Goal: Task Accomplishment & Management: Manage account settings

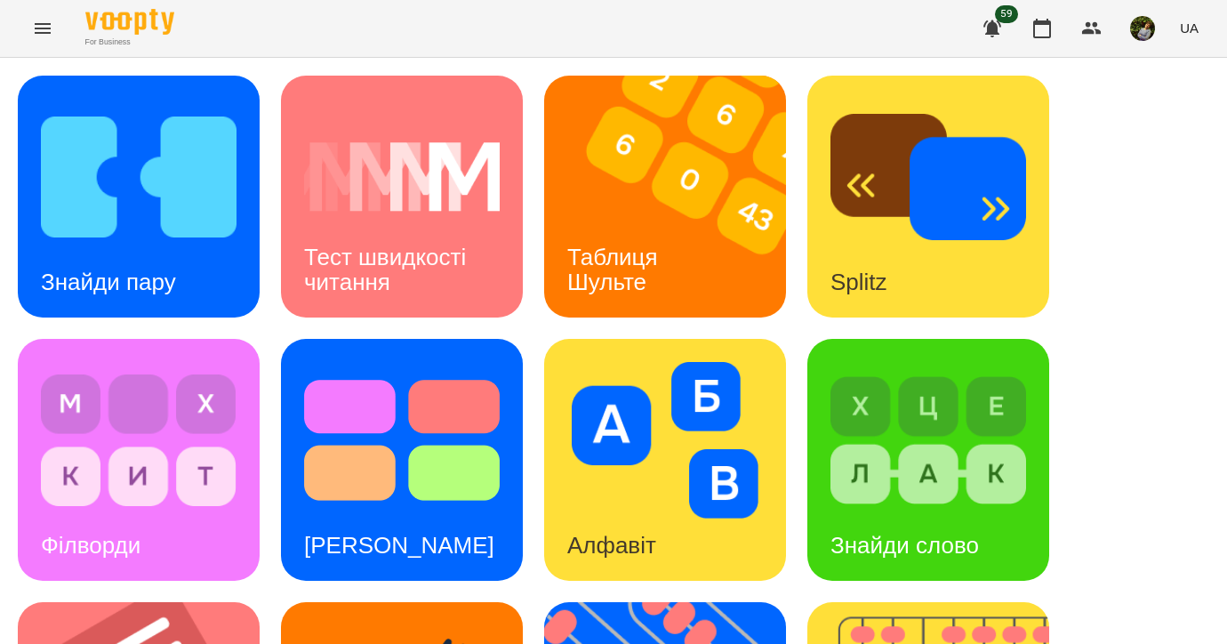
scroll to position [744, 0]
drag, startPoint x: 0, startPoint y: 0, endPoint x: 212, endPoint y: 286, distance: 356.1
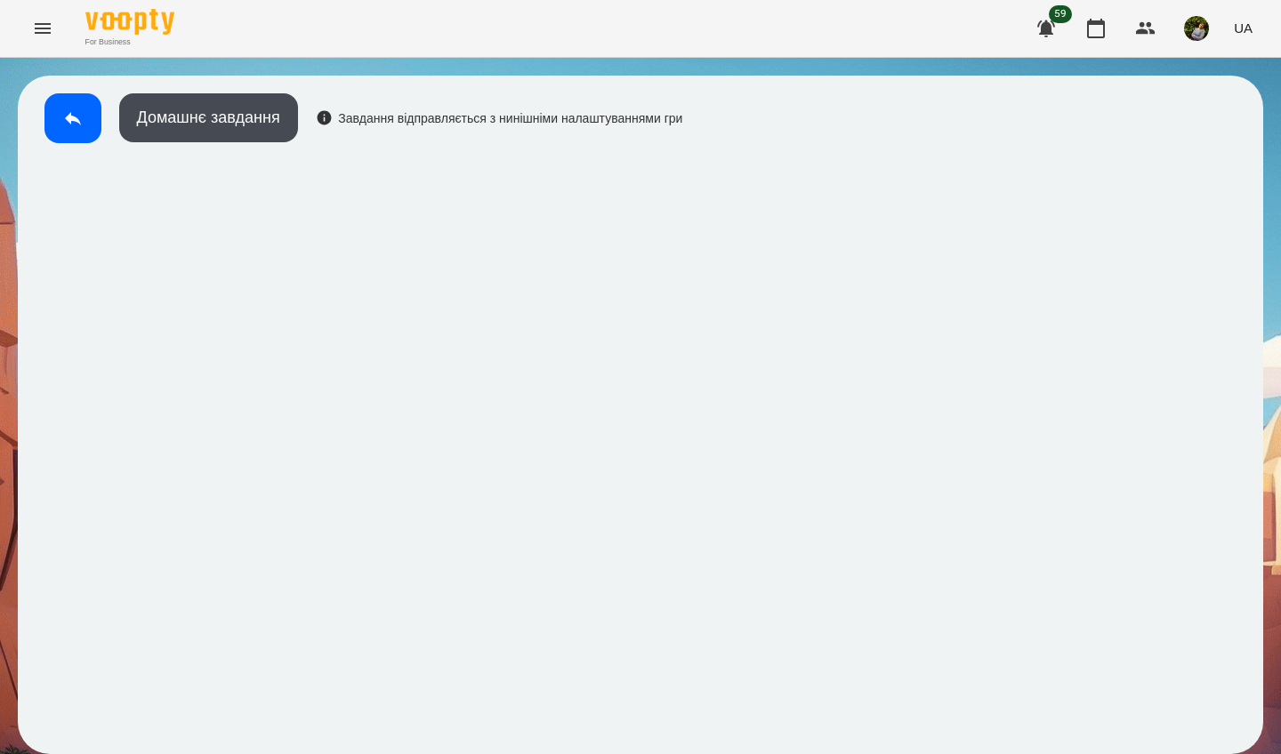
click at [68, 110] on icon at bounding box center [72, 118] width 21 height 21
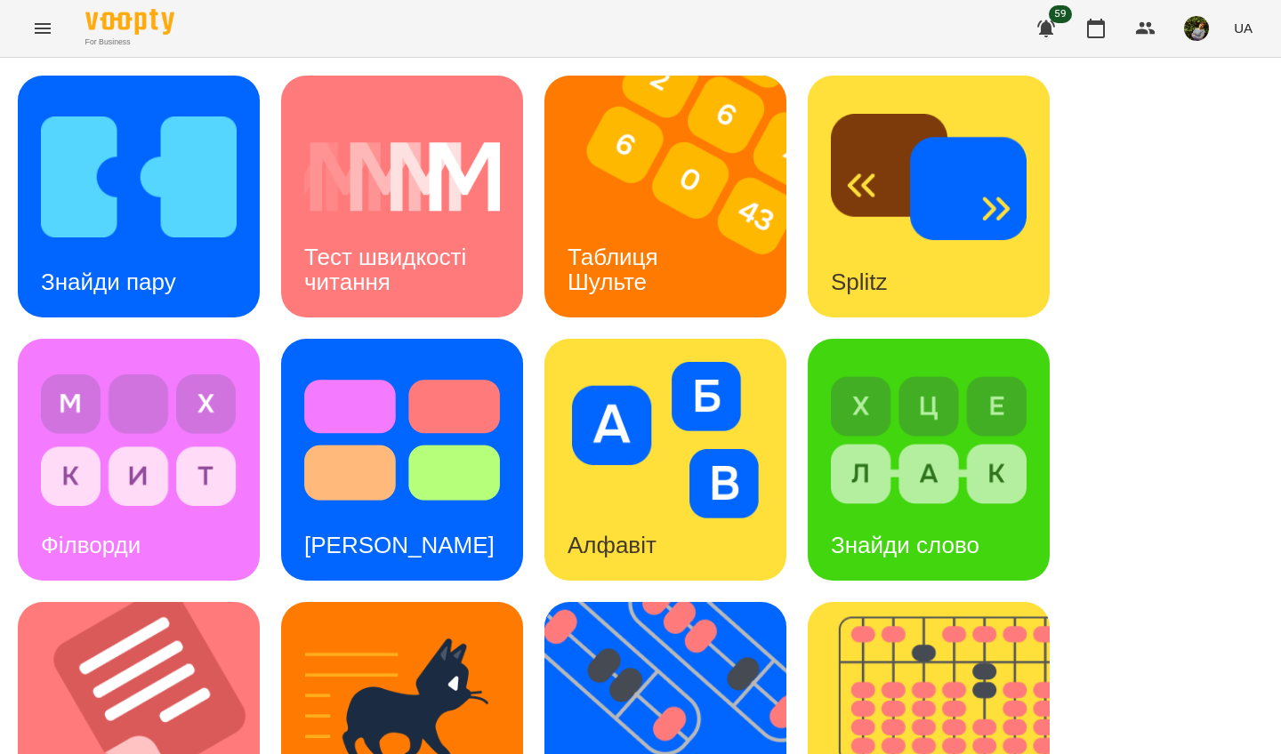
click at [114, 267] on div "Знайди пару" at bounding box center [108, 282] width 181 height 70
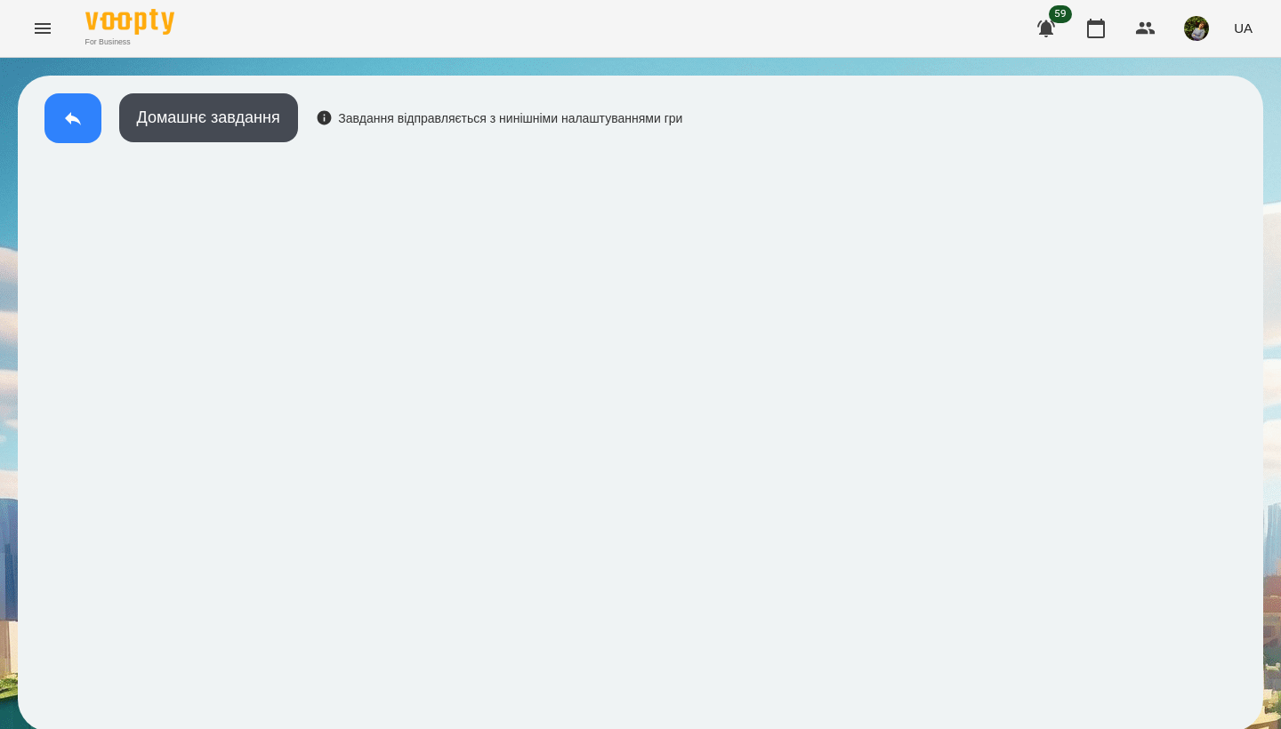
click at [61, 119] on button at bounding box center [72, 118] width 57 height 50
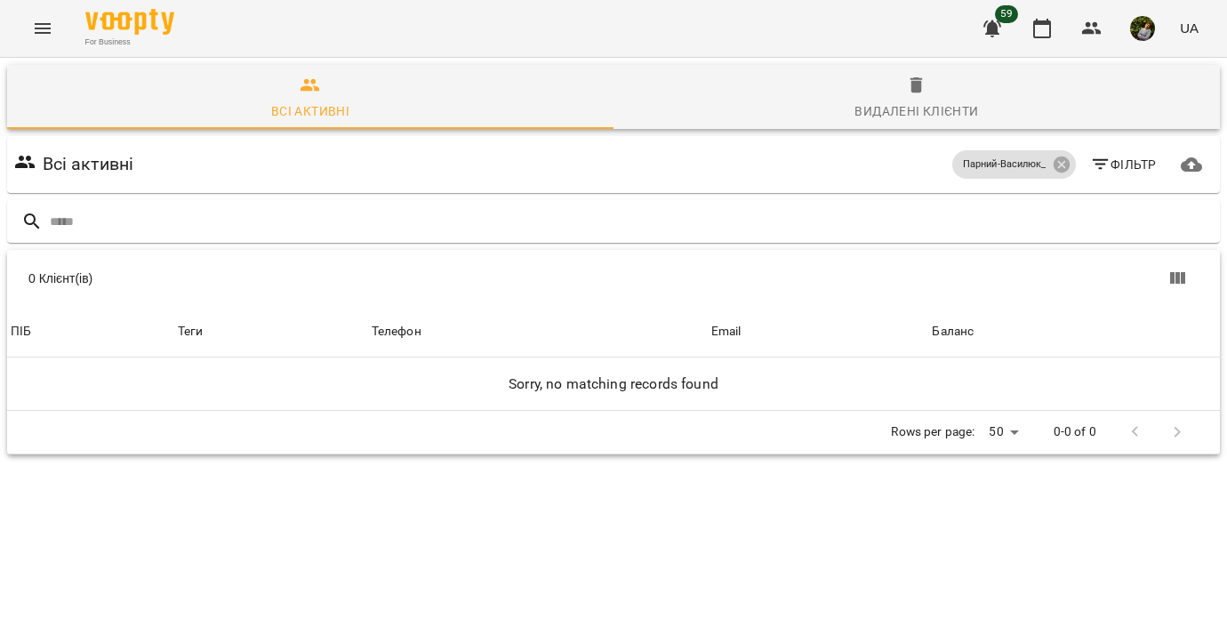
click at [46, 25] on icon "Menu" at bounding box center [43, 28] width 16 height 11
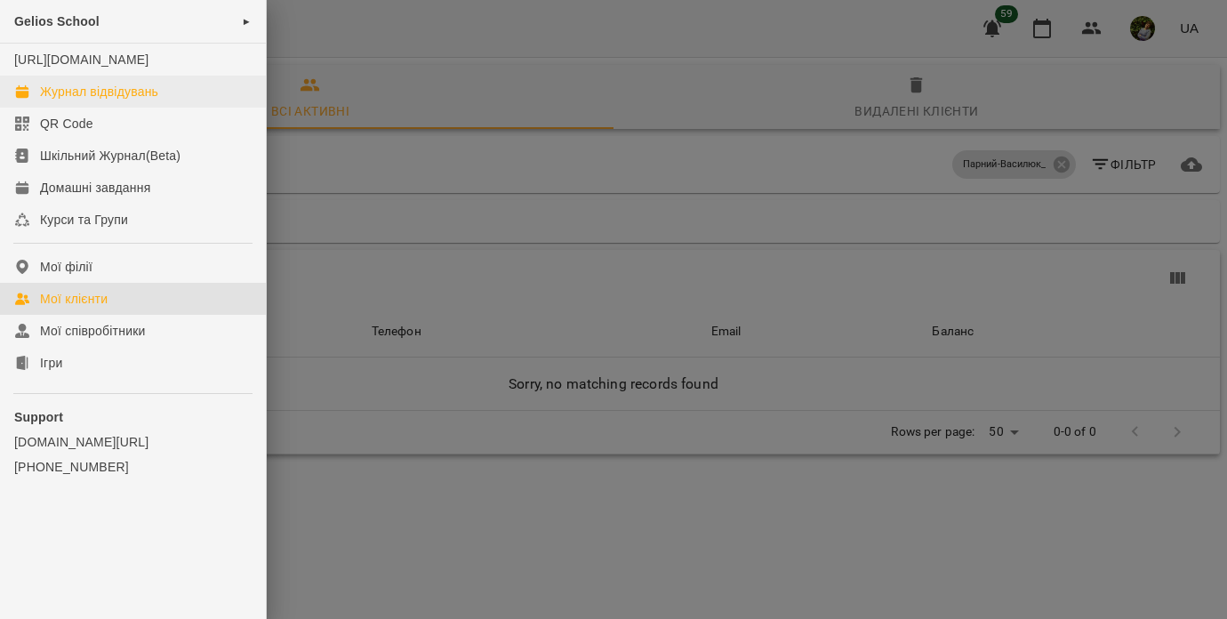
click at [74, 100] on link "Журнал відвідувань" at bounding box center [133, 92] width 266 height 32
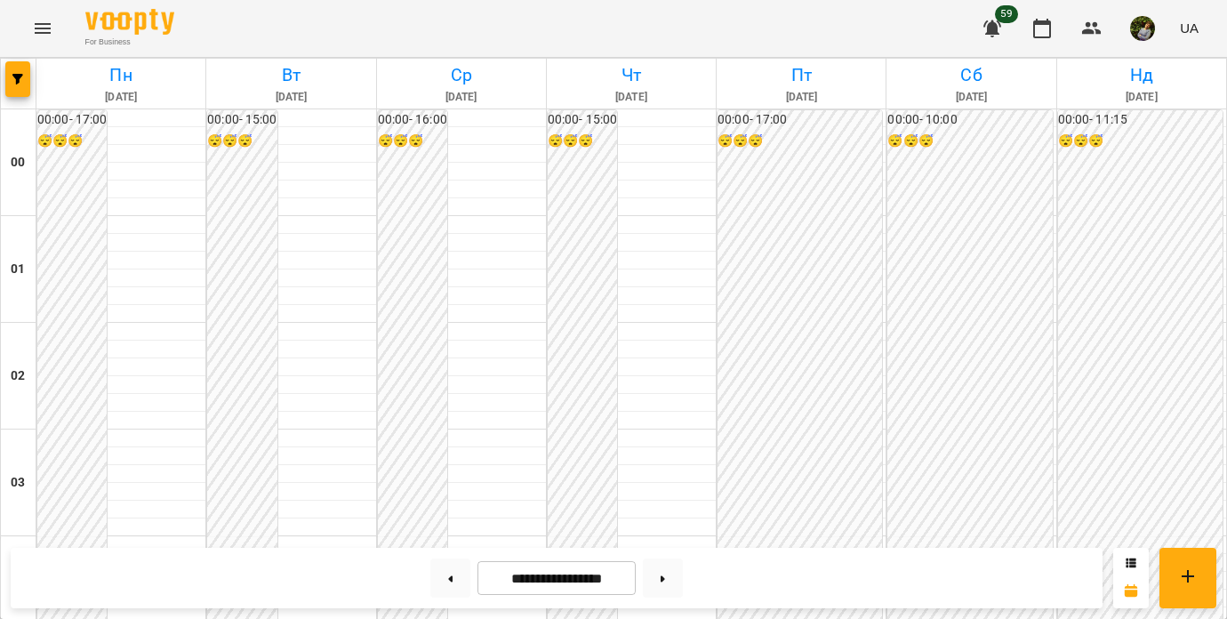
scroll to position [1714, 0]
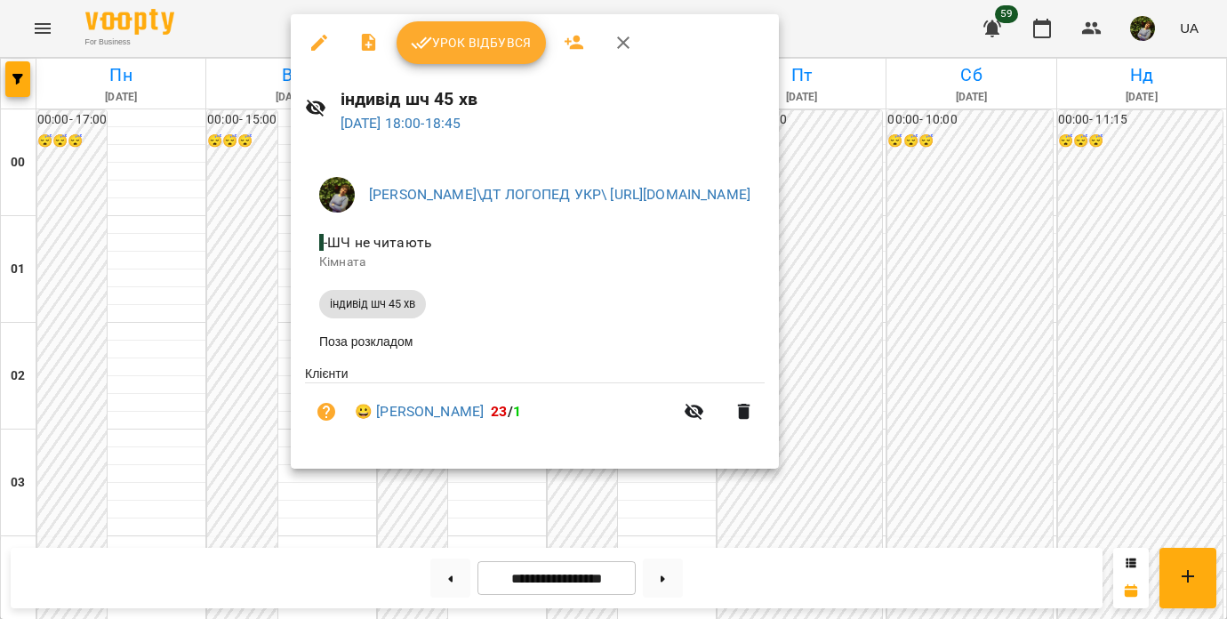
click at [96, 413] on div at bounding box center [613, 309] width 1227 height 619
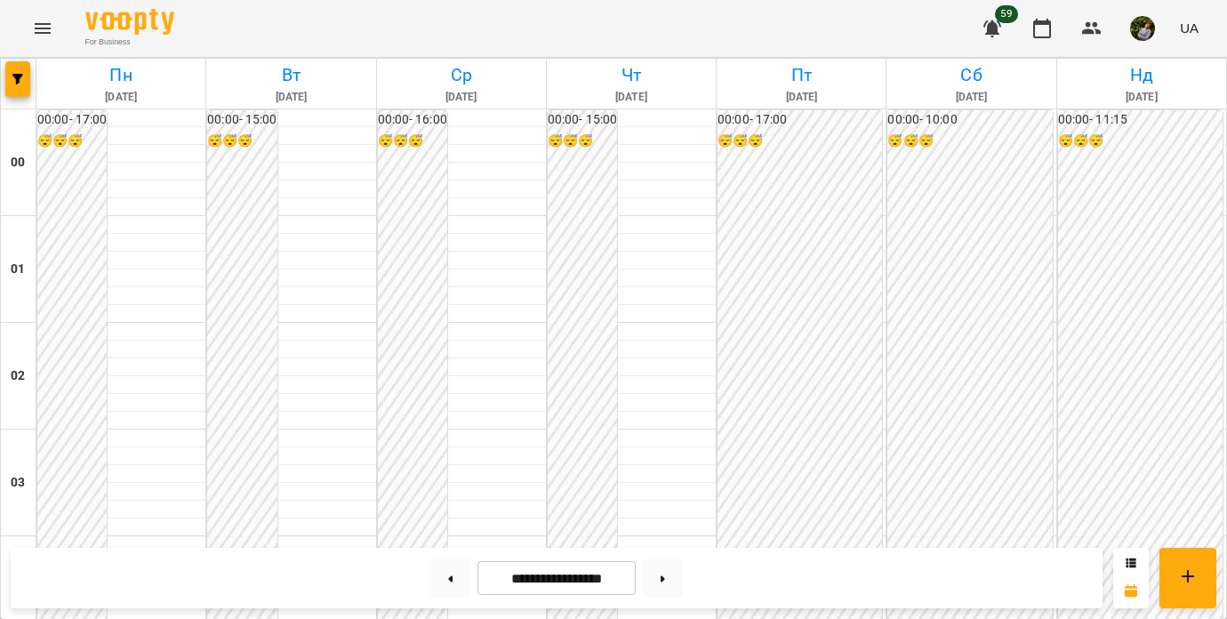
scroll to position [1784, 0]
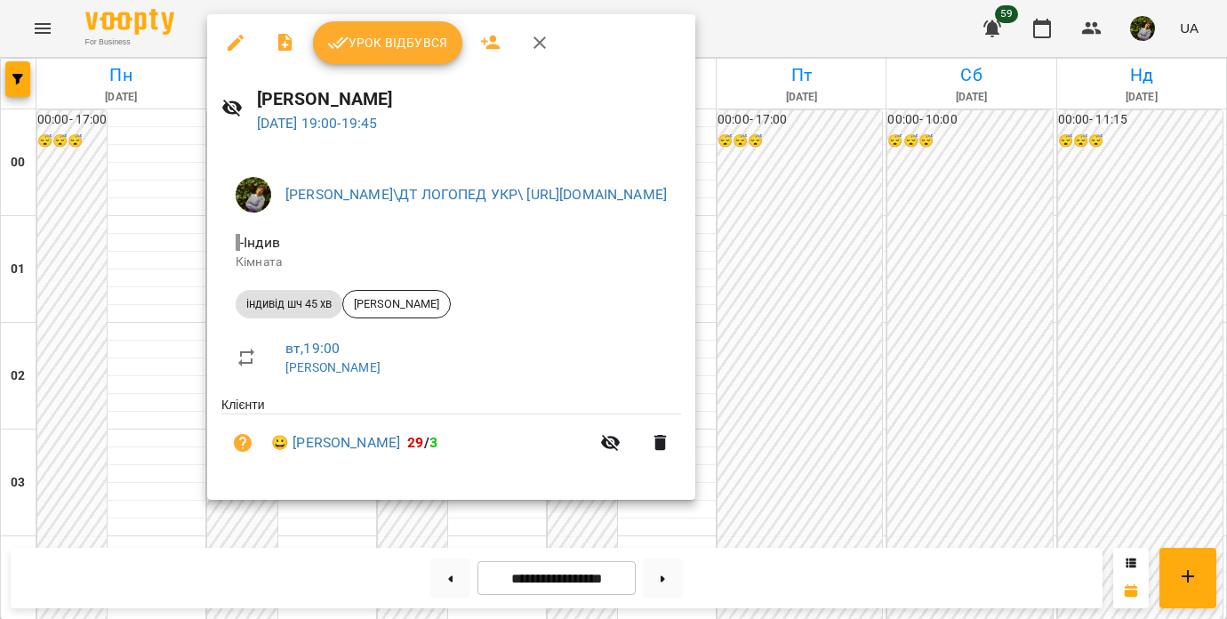
click at [136, 446] on div at bounding box center [613, 309] width 1227 height 619
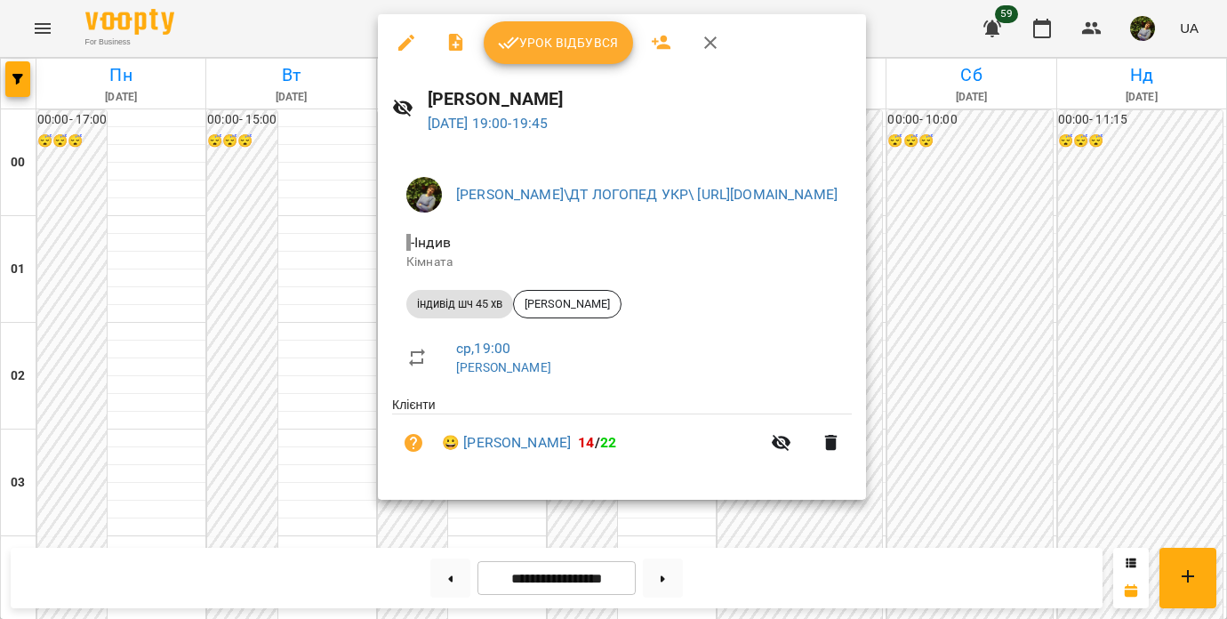
click at [118, 426] on div at bounding box center [613, 309] width 1227 height 619
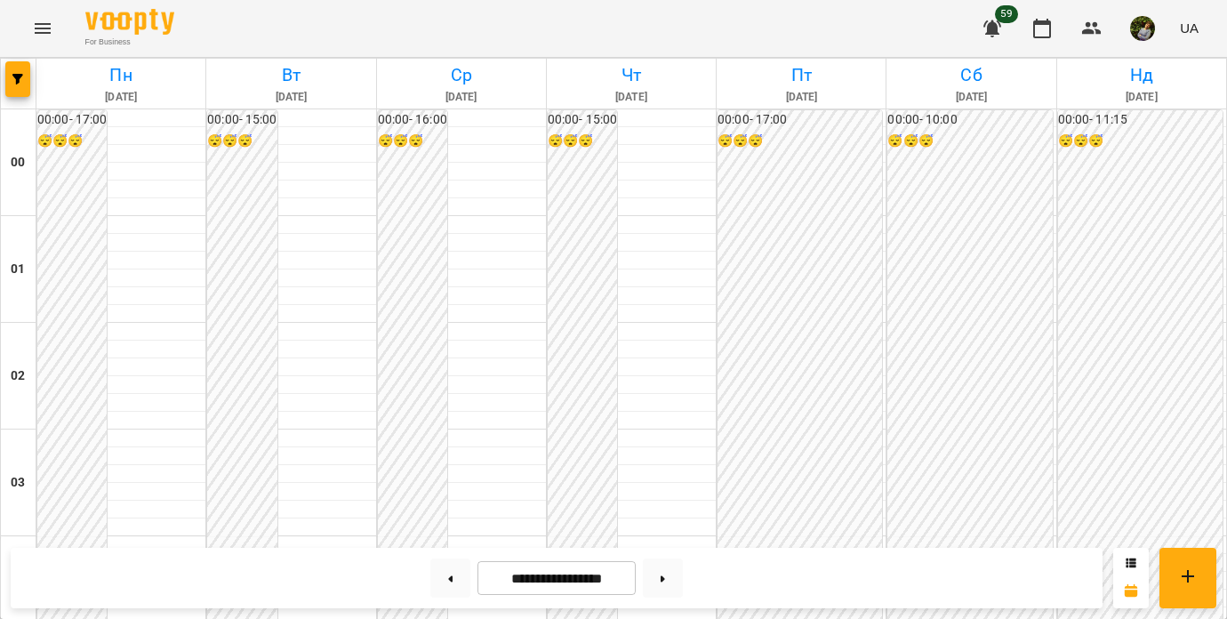
scroll to position [1872, 0]
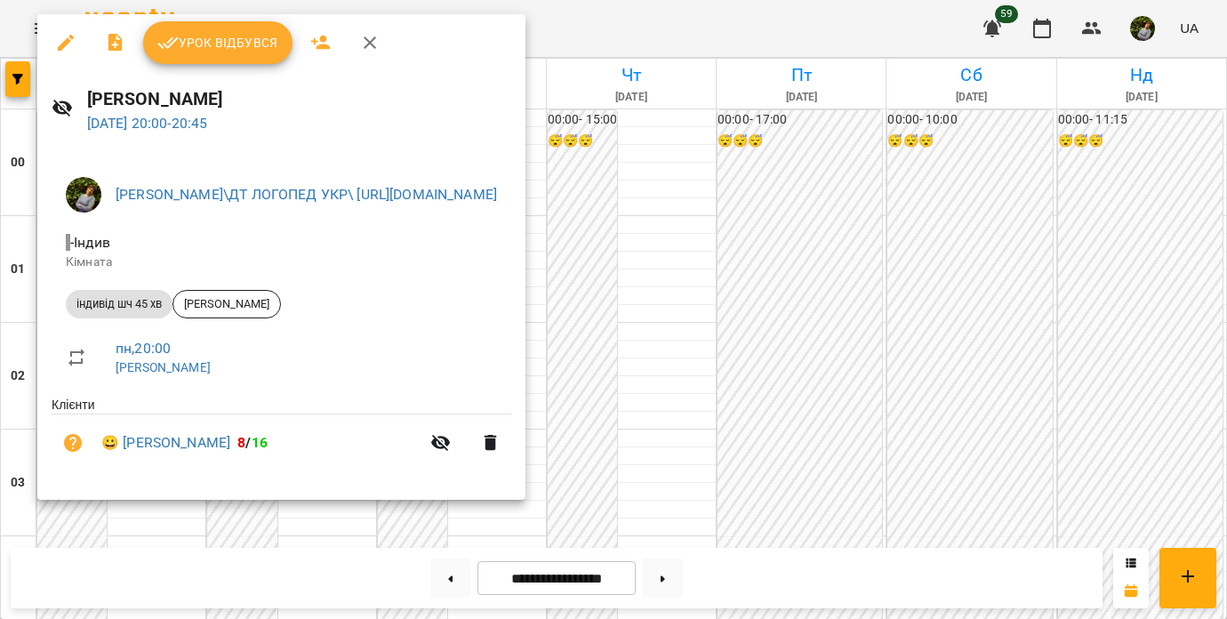
click at [838, 129] on div at bounding box center [613, 309] width 1227 height 619
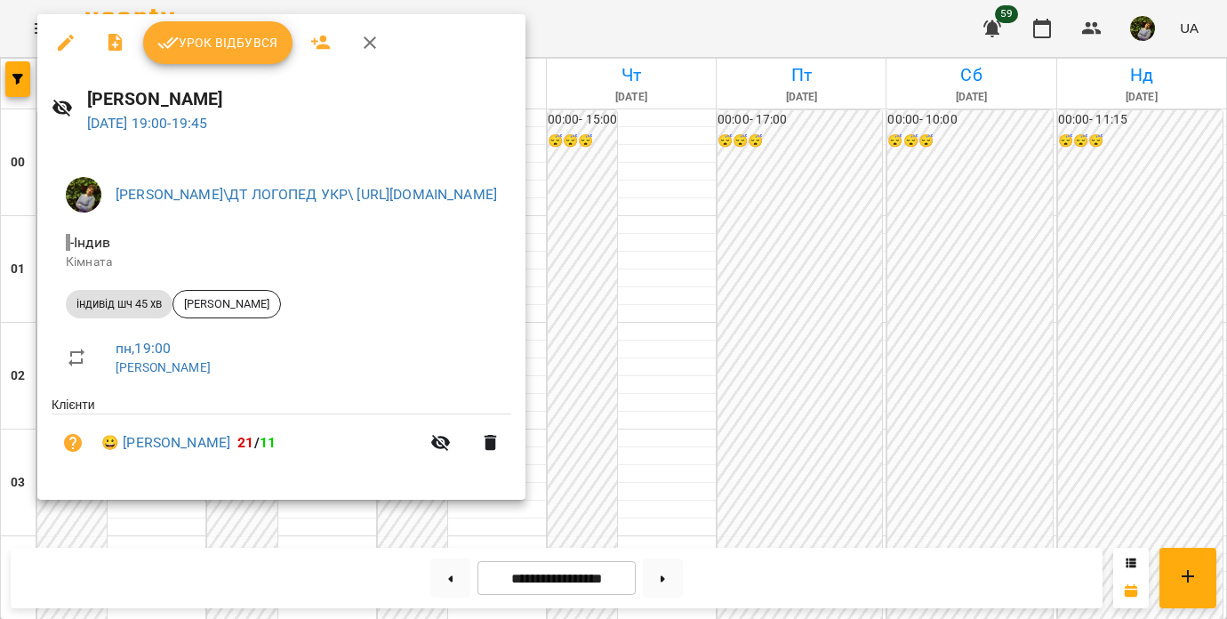
click at [853, 139] on div at bounding box center [613, 309] width 1227 height 619
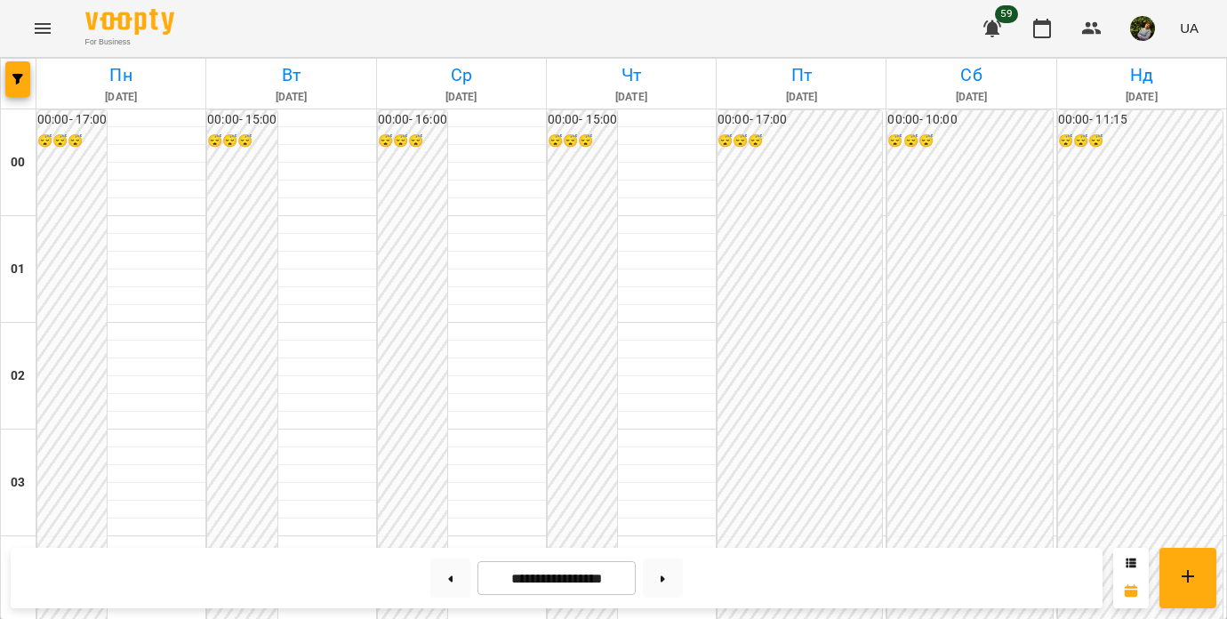
scroll to position [1715, 0]
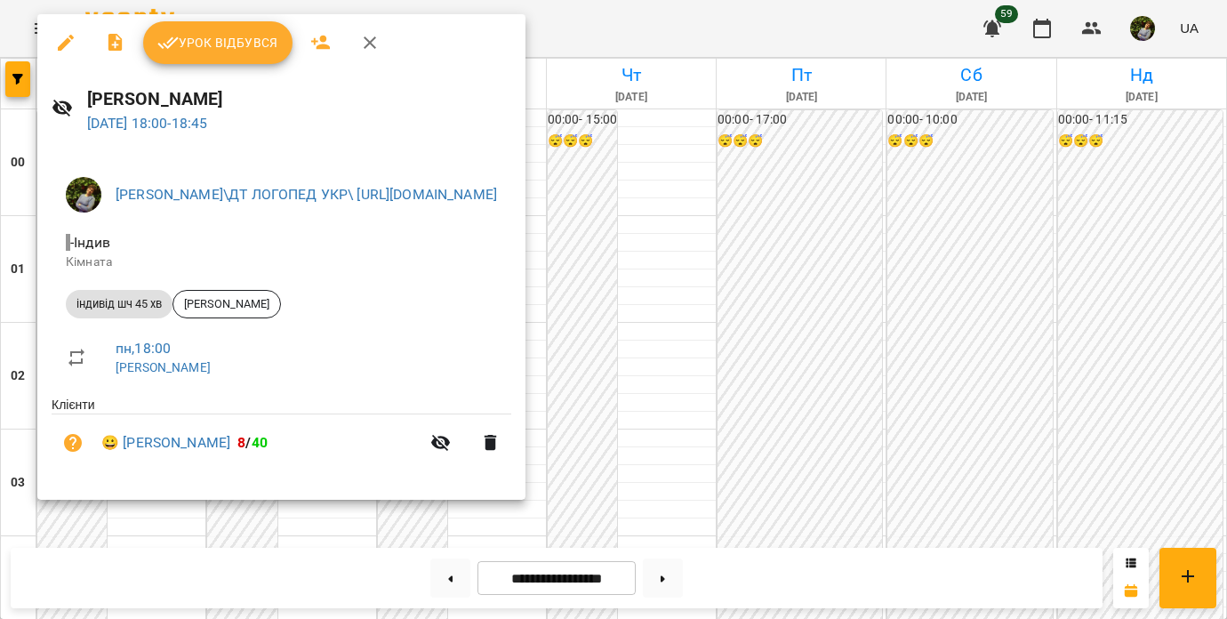
click at [940, 305] on div at bounding box center [613, 309] width 1227 height 619
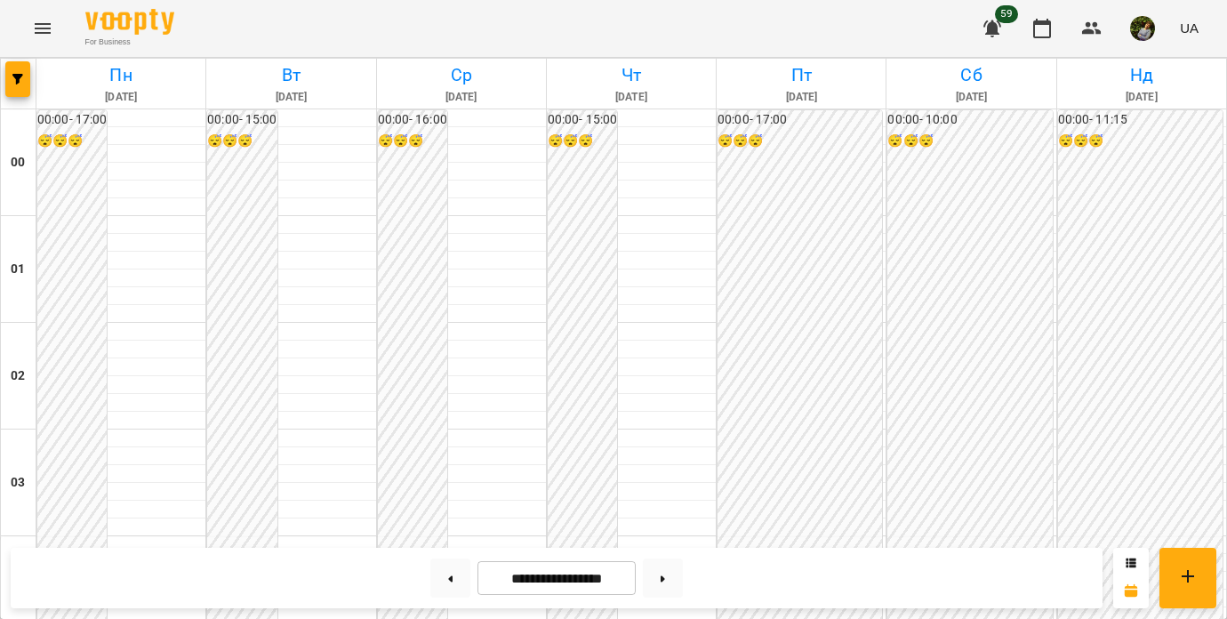
scroll to position [1778, 0]
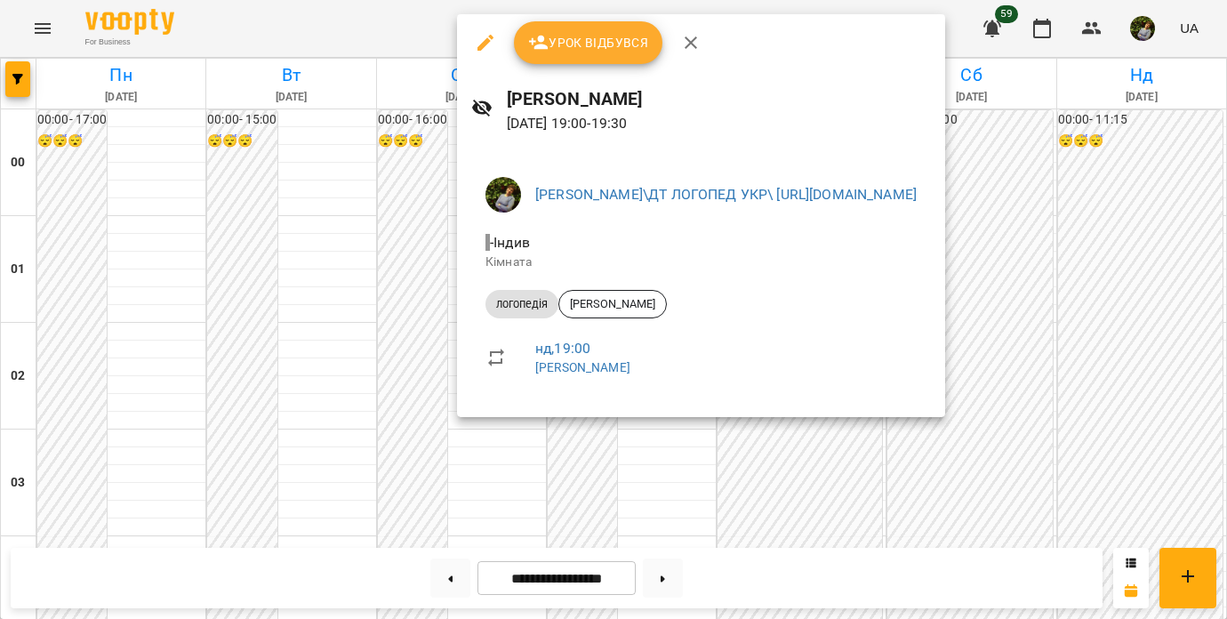
click at [1150, 452] on div at bounding box center [613, 309] width 1227 height 619
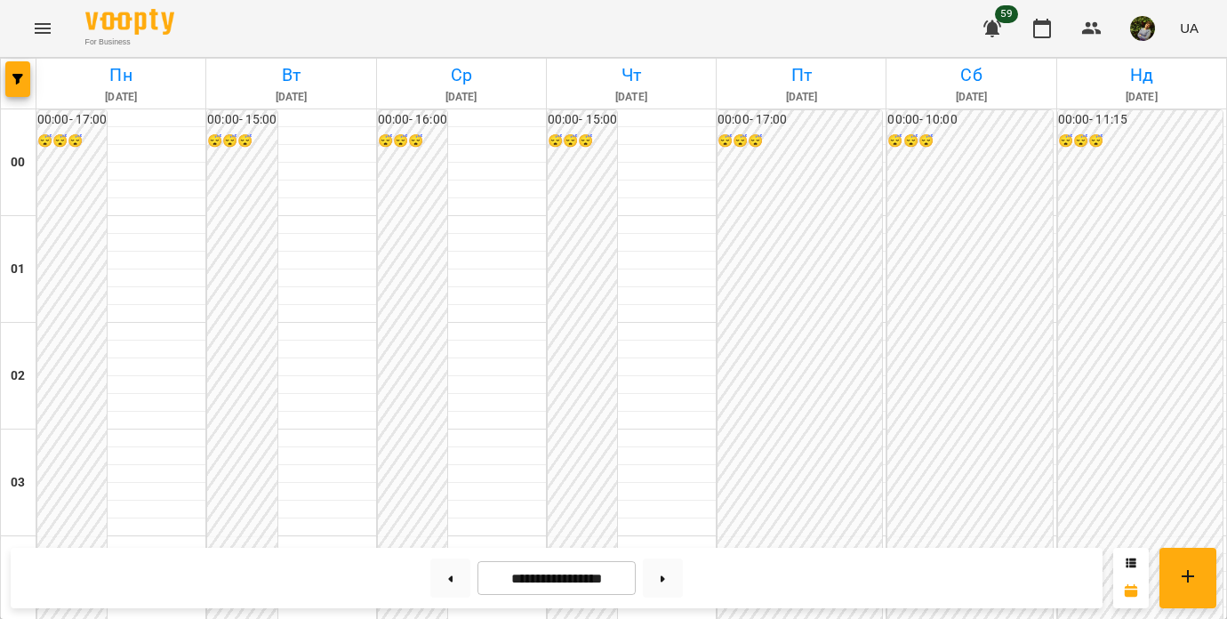
scroll to position [1834, 0]
click at [446, 586] on button at bounding box center [450, 578] width 40 height 39
type input "**********"
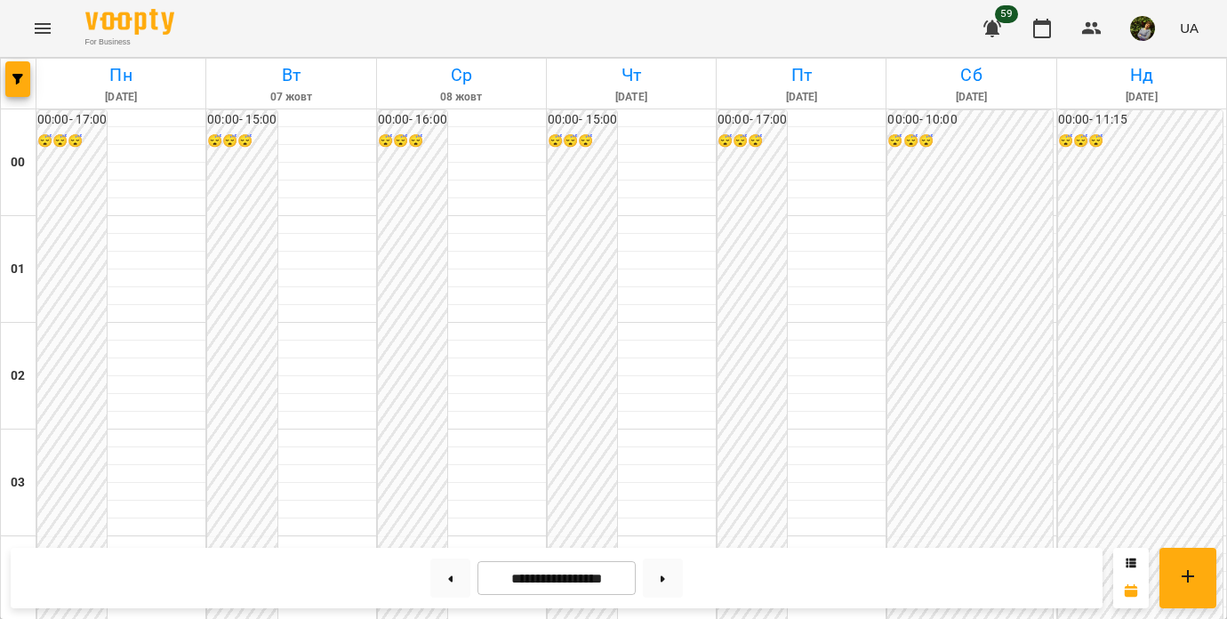
scroll to position [1856, 0]
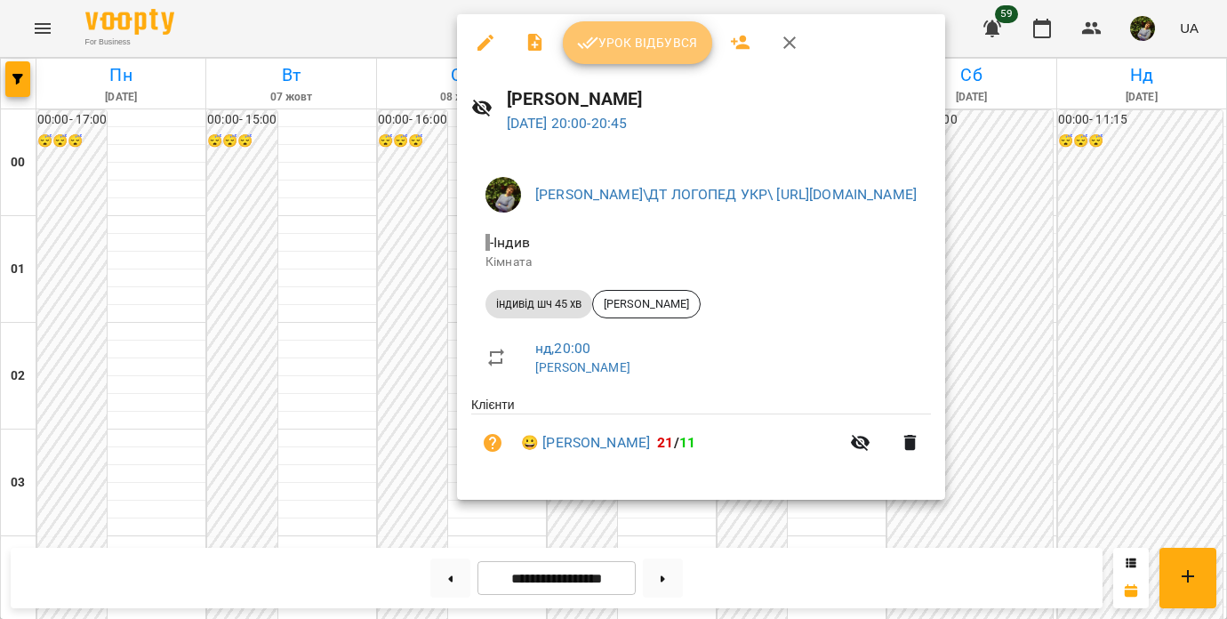
click at [677, 52] on span "Урок відбувся" at bounding box center [637, 42] width 121 height 21
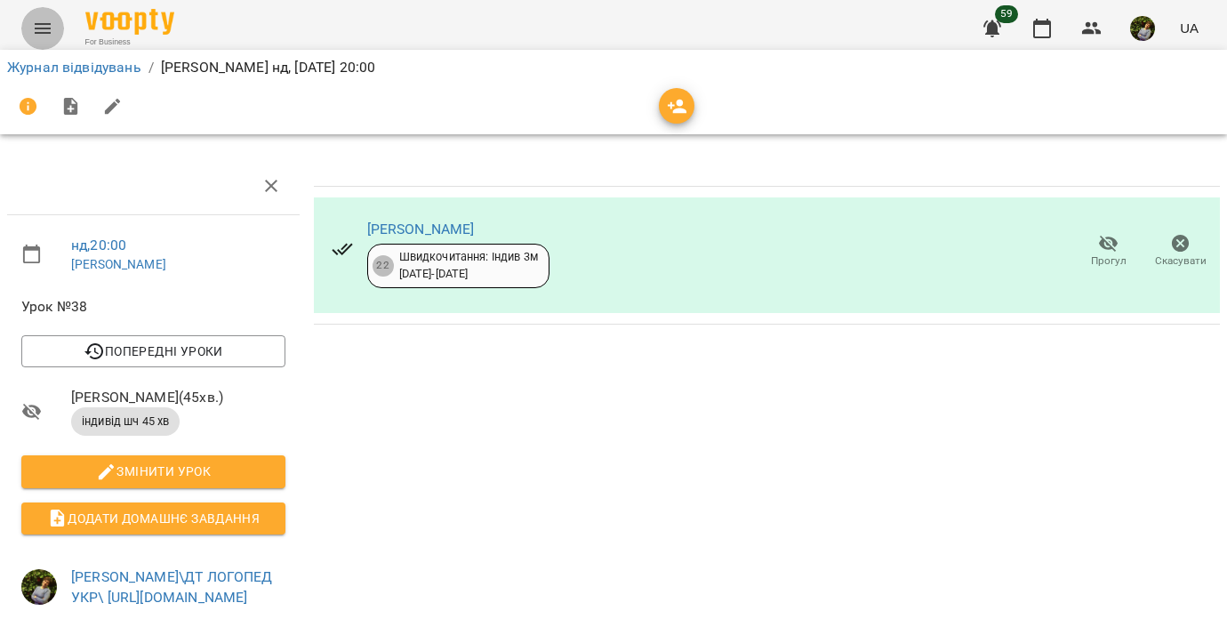
click at [46, 31] on icon "Menu" at bounding box center [42, 28] width 21 height 21
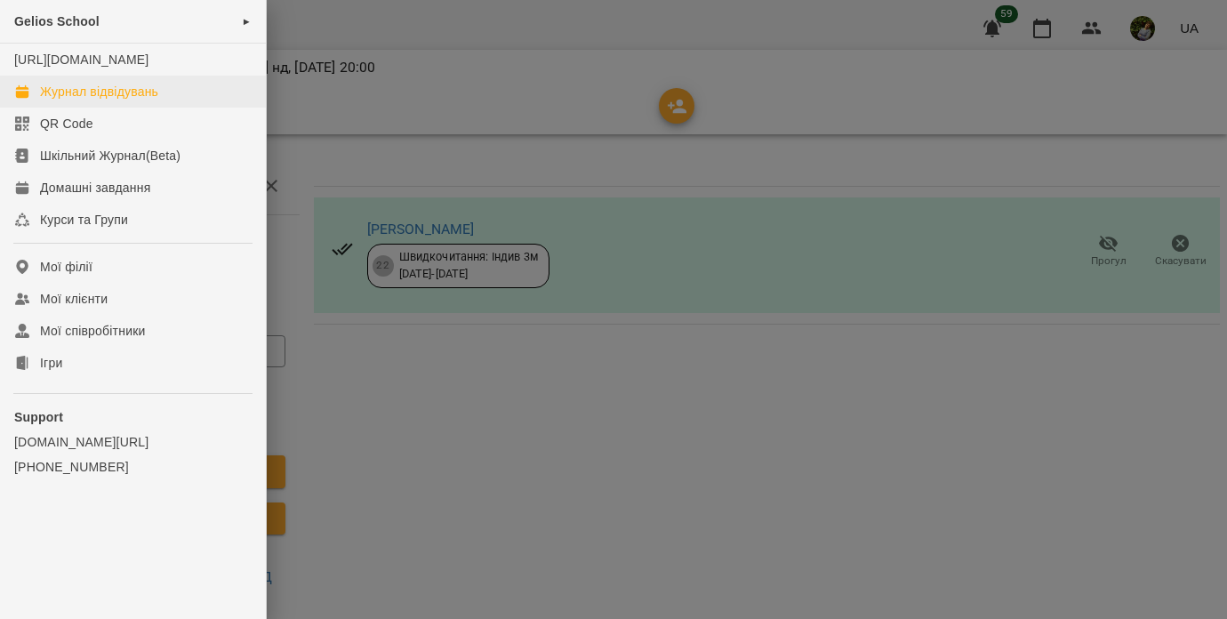
click at [84, 101] on div "Журнал відвідувань" at bounding box center [99, 92] width 118 height 18
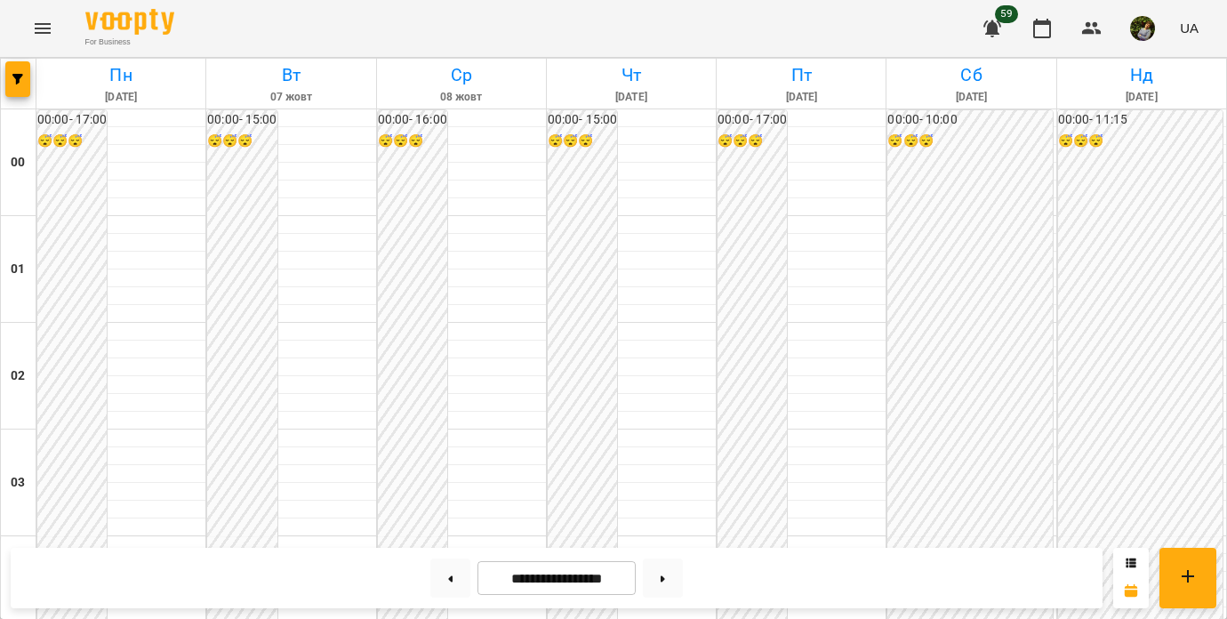
scroll to position [897, 0]
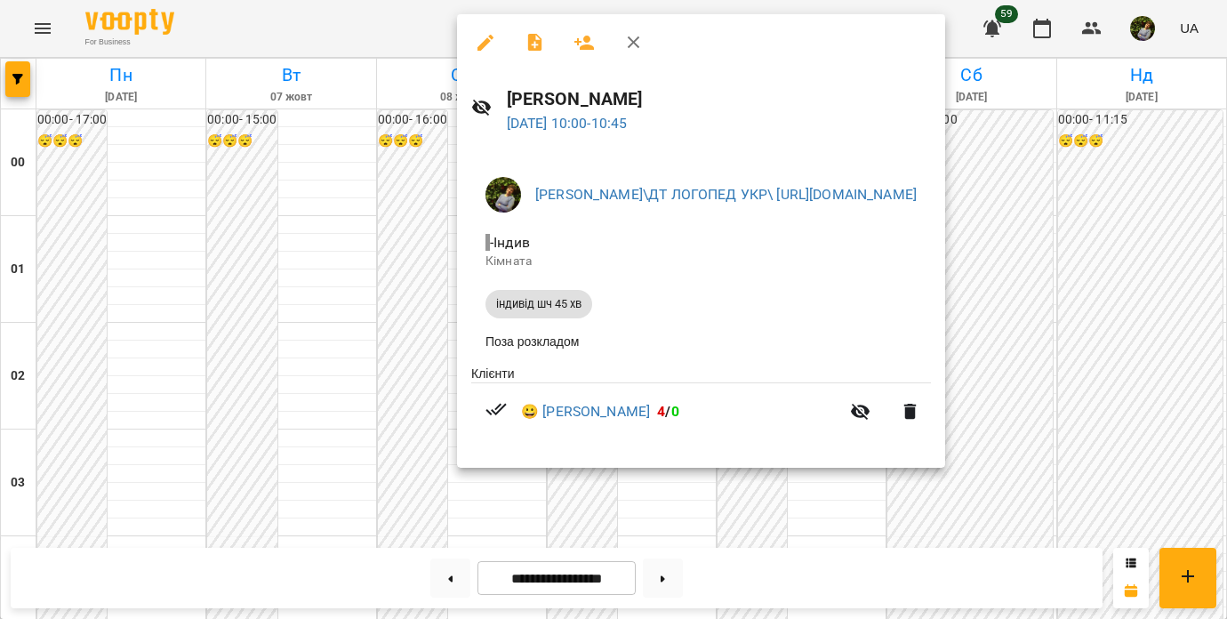
click at [842, 533] on div at bounding box center [613, 309] width 1227 height 619
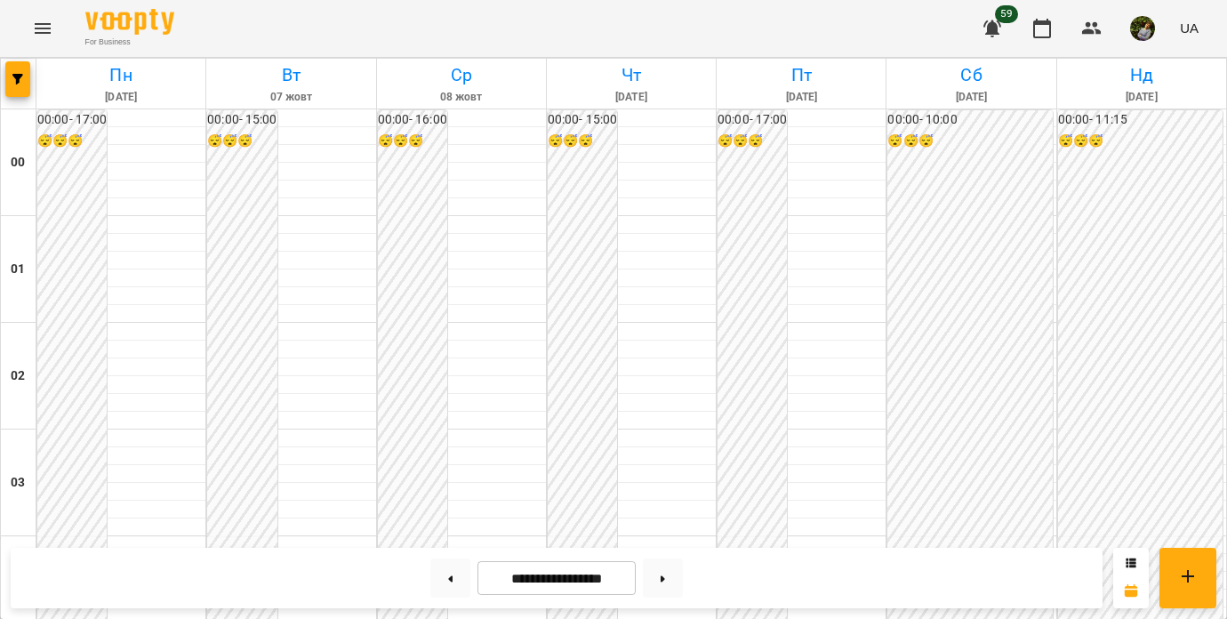
scroll to position [1933, 0]
click at [680, 578] on button at bounding box center [663, 578] width 40 height 39
type input "**********"
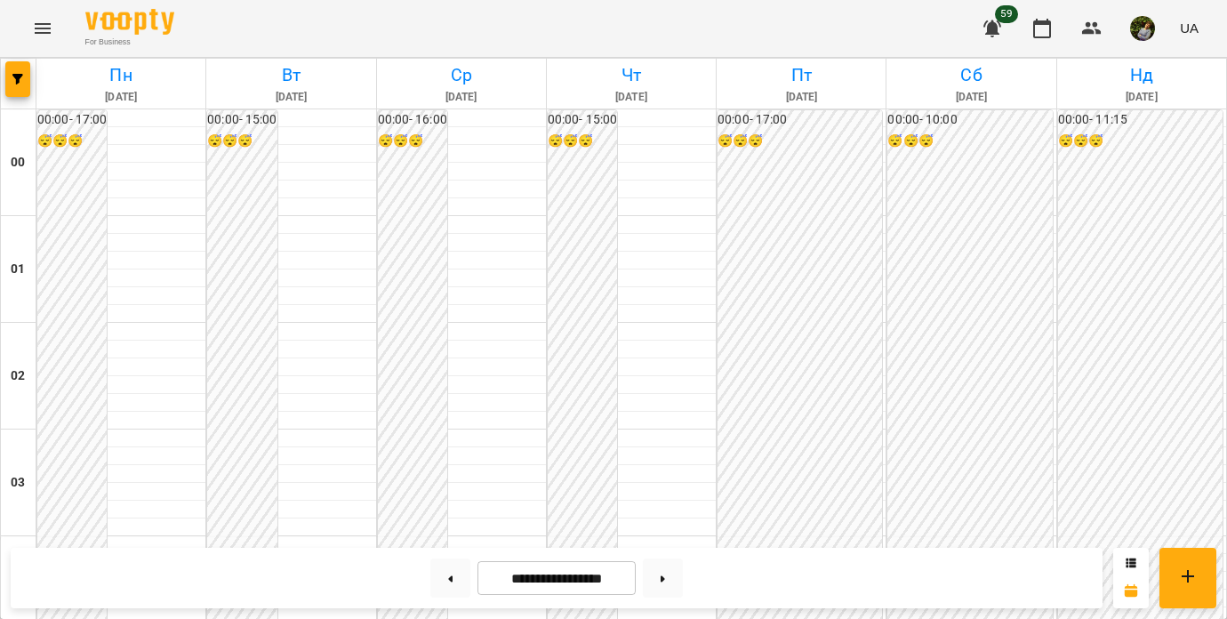
scroll to position [1864, 0]
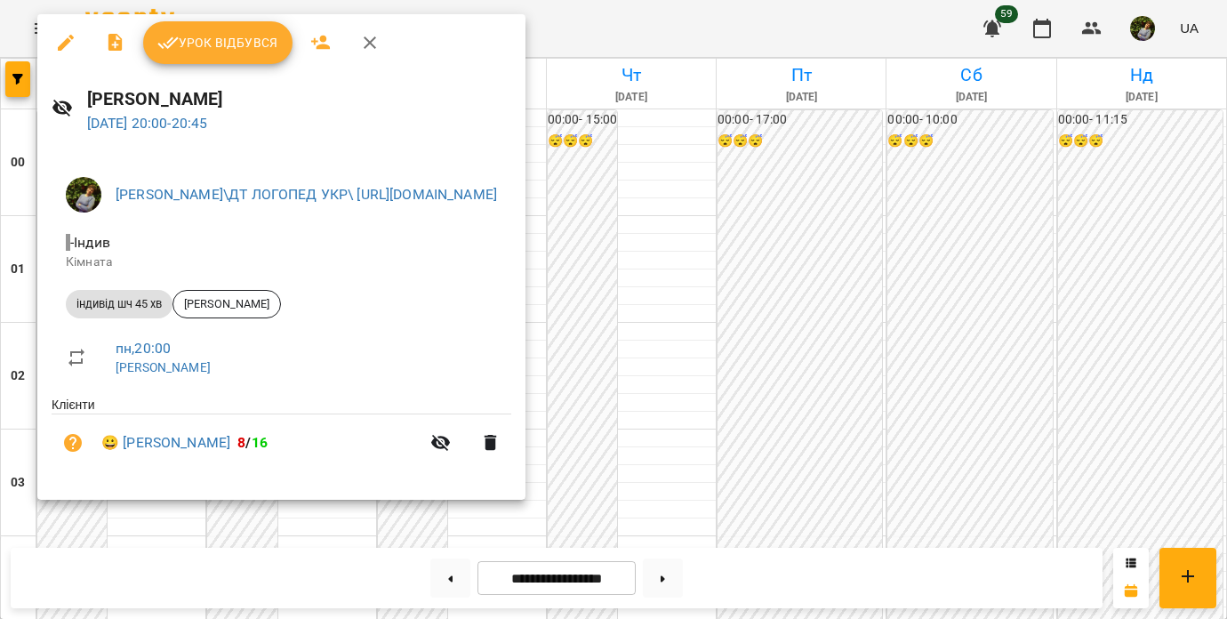
click at [1106, 235] on div at bounding box center [613, 309] width 1227 height 619
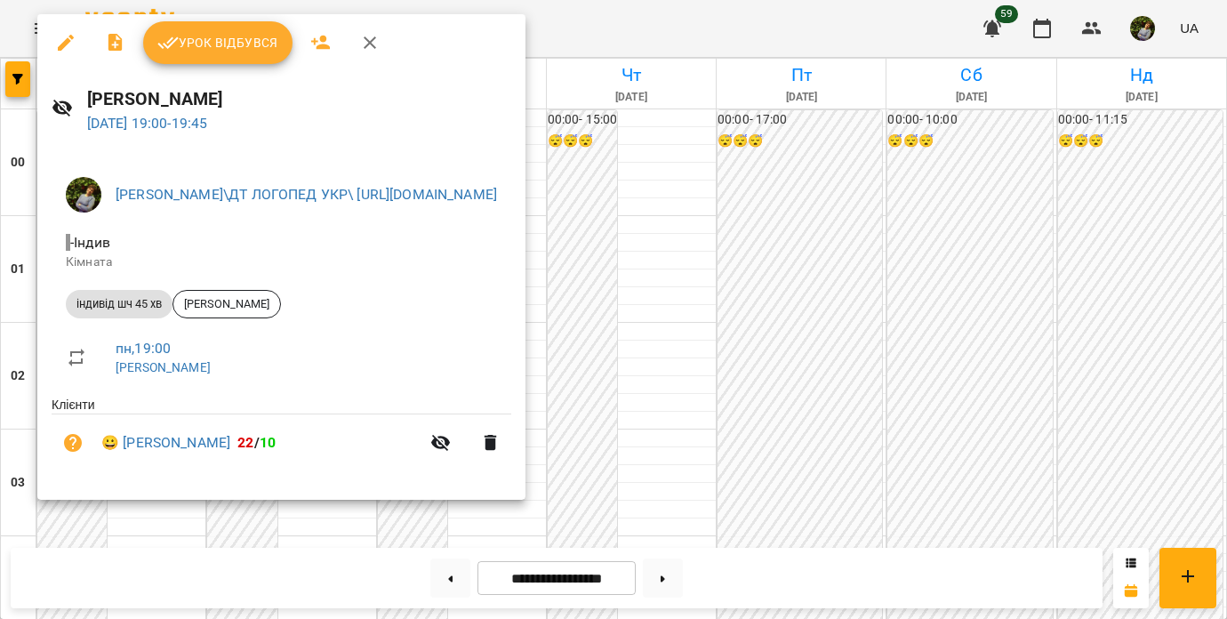
click at [1132, 246] on div at bounding box center [613, 309] width 1227 height 619
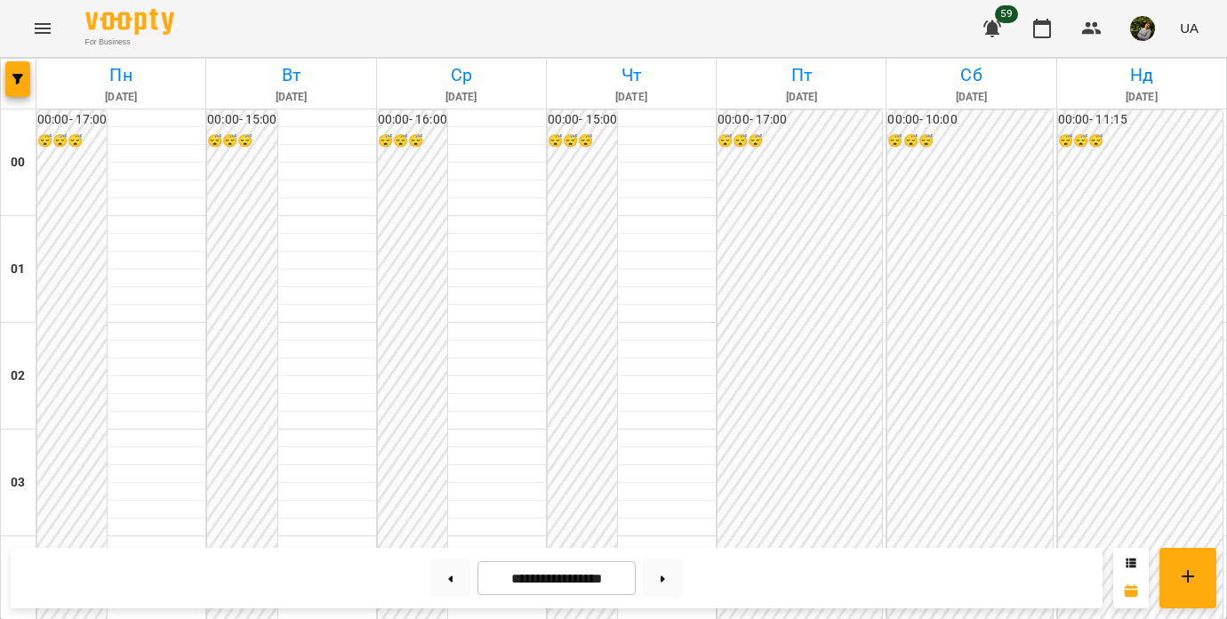
scroll to position [1693, 0]
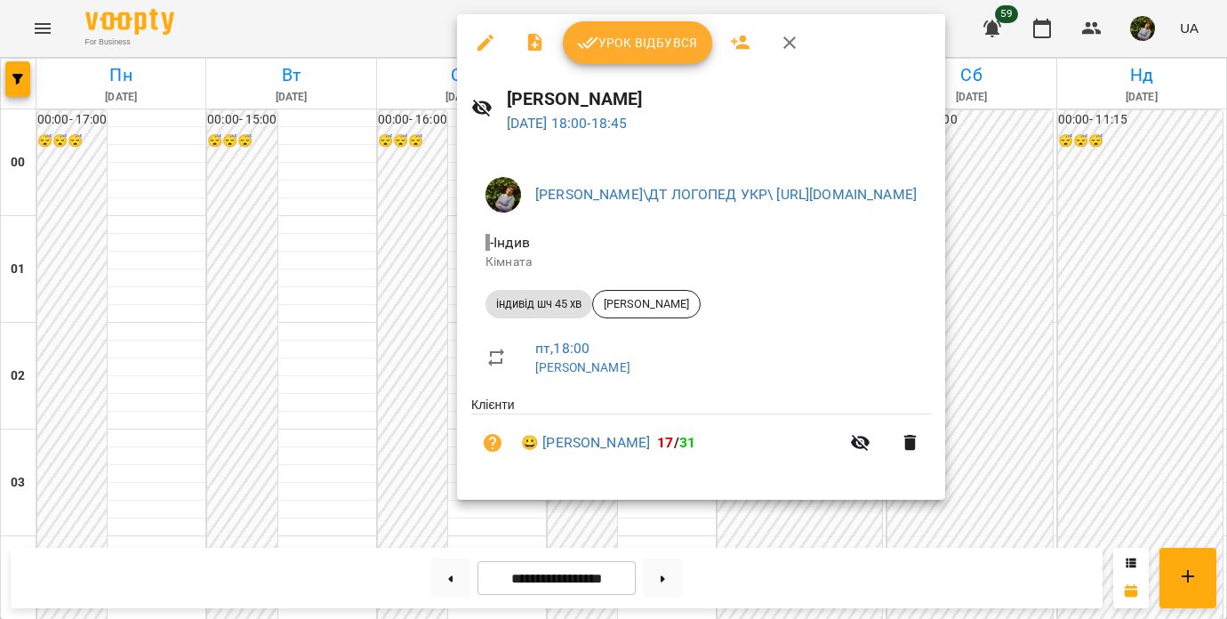
click at [1185, 521] on div at bounding box center [613, 309] width 1227 height 619
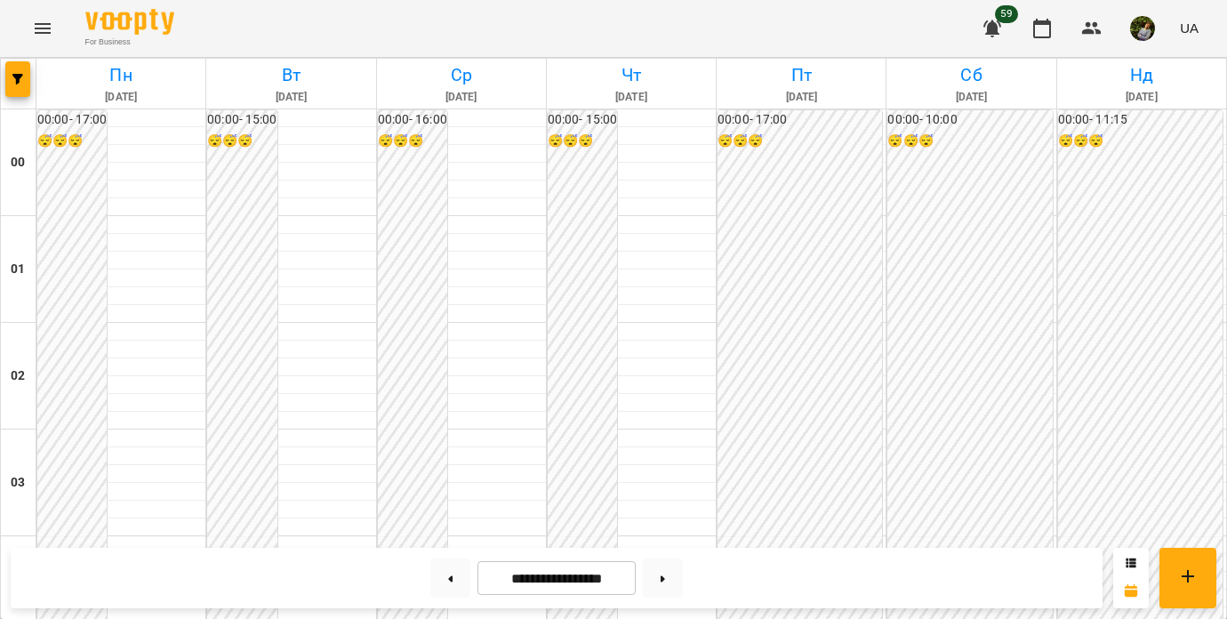
scroll to position [1787, 0]
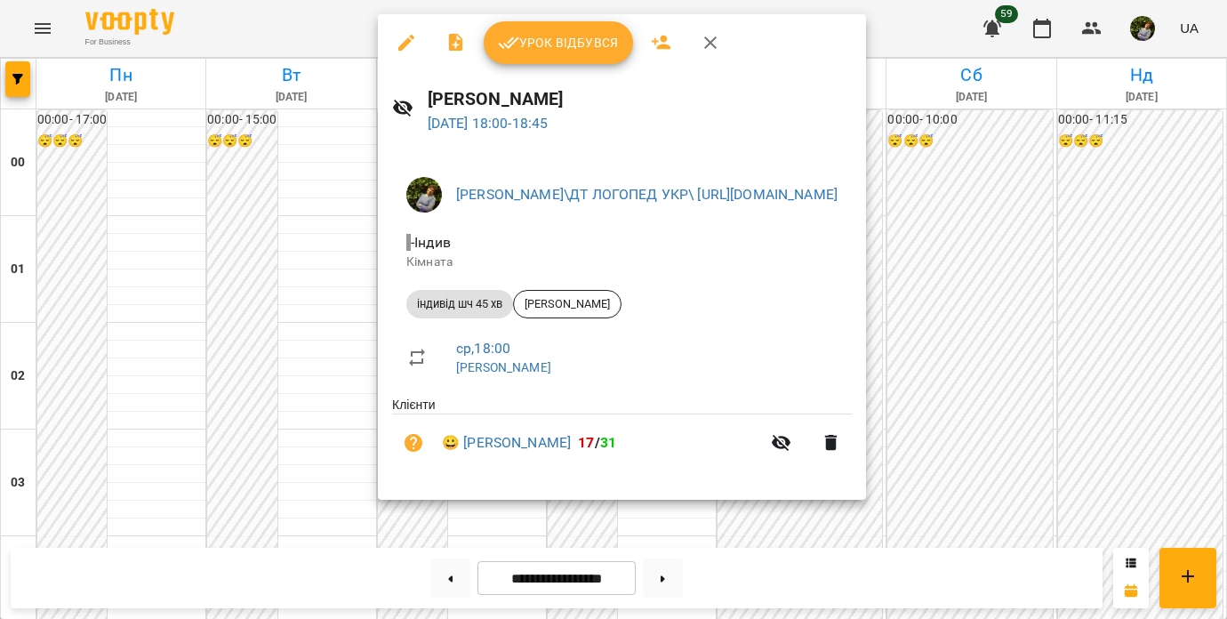
click at [133, 338] on div at bounding box center [613, 309] width 1227 height 619
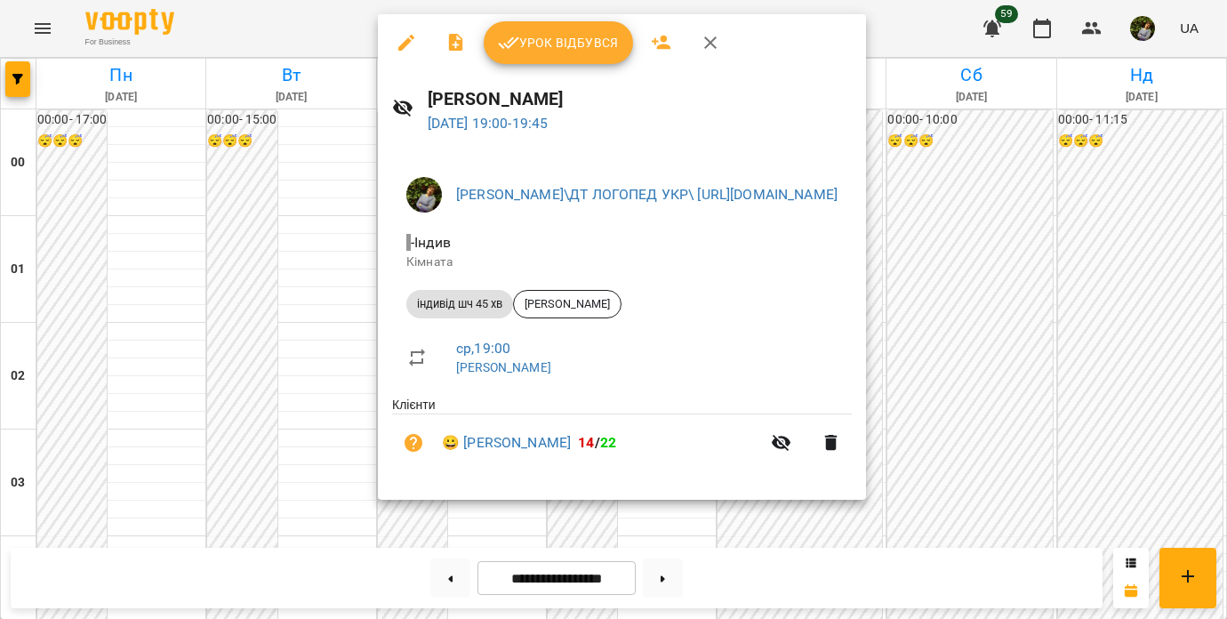
click at [124, 332] on div at bounding box center [613, 309] width 1227 height 619
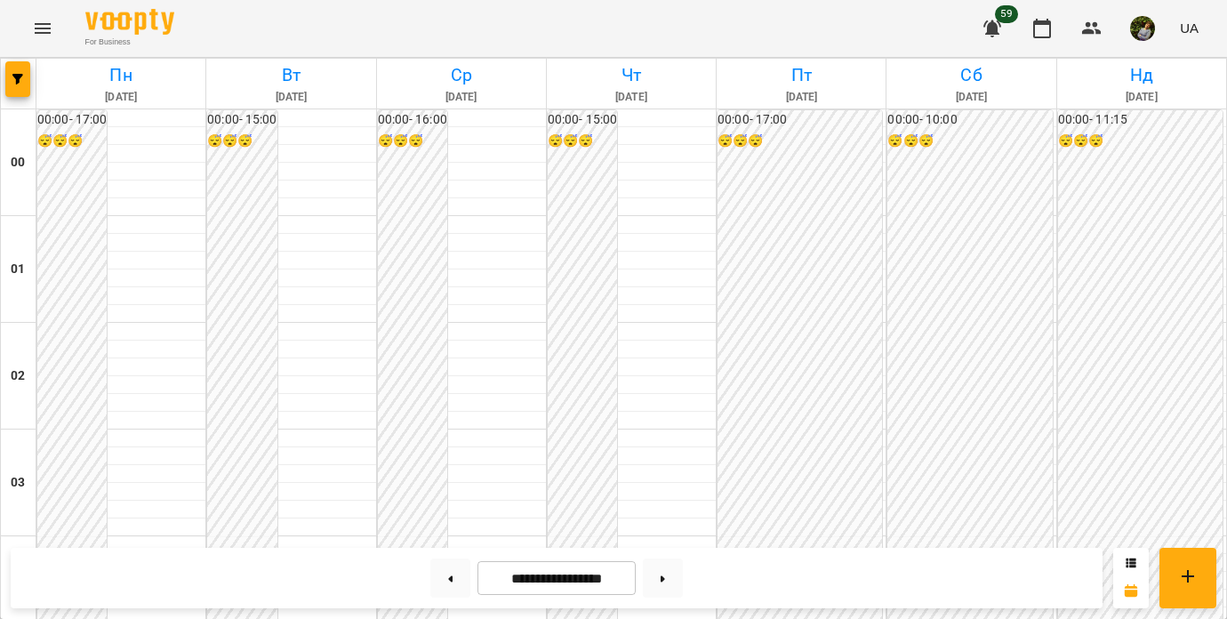
scroll to position [1717, 0]
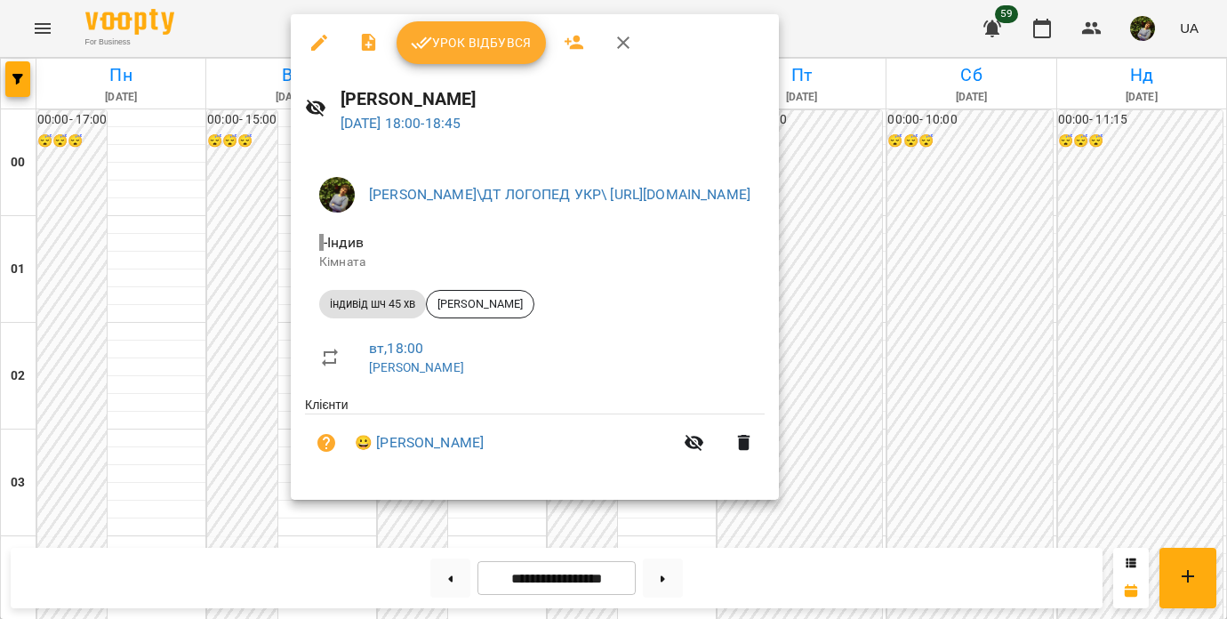
click at [247, 352] on div at bounding box center [613, 309] width 1227 height 619
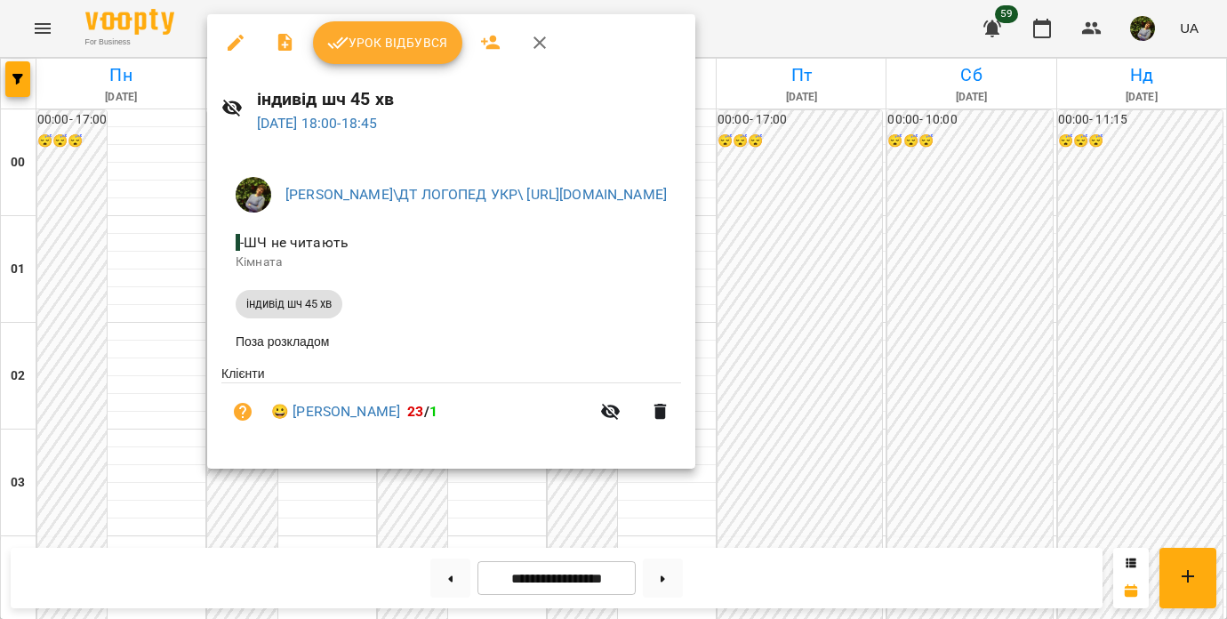
click at [106, 403] on div at bounding box center [613, 309] width 1227 height 619
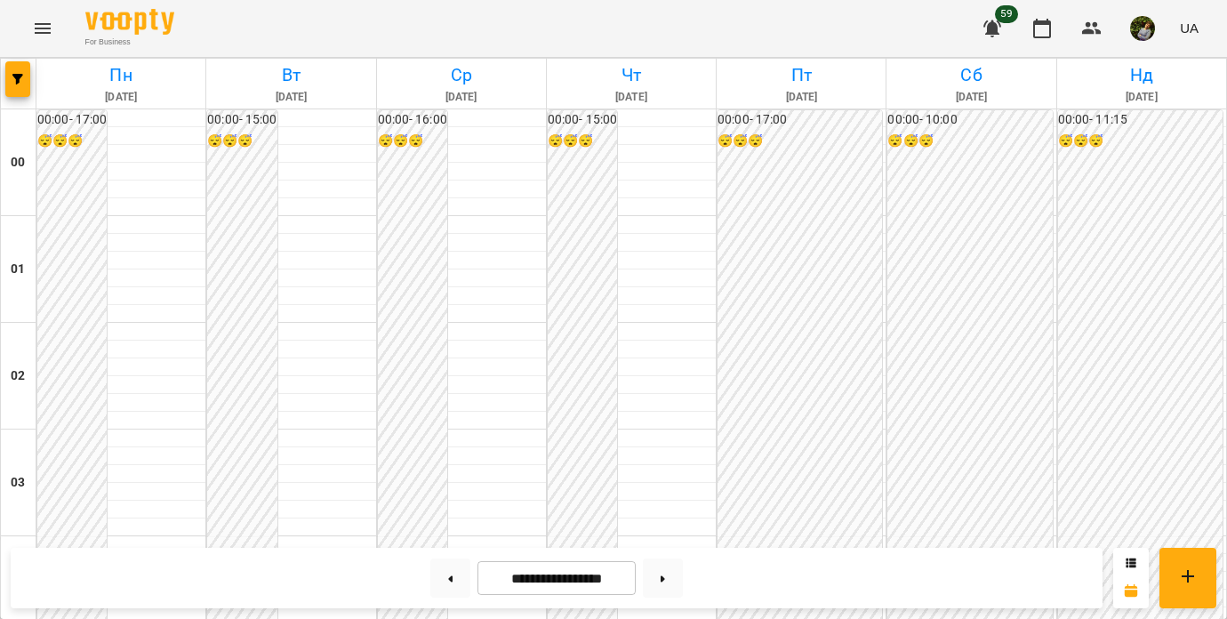
scroll to position [1314, 0]
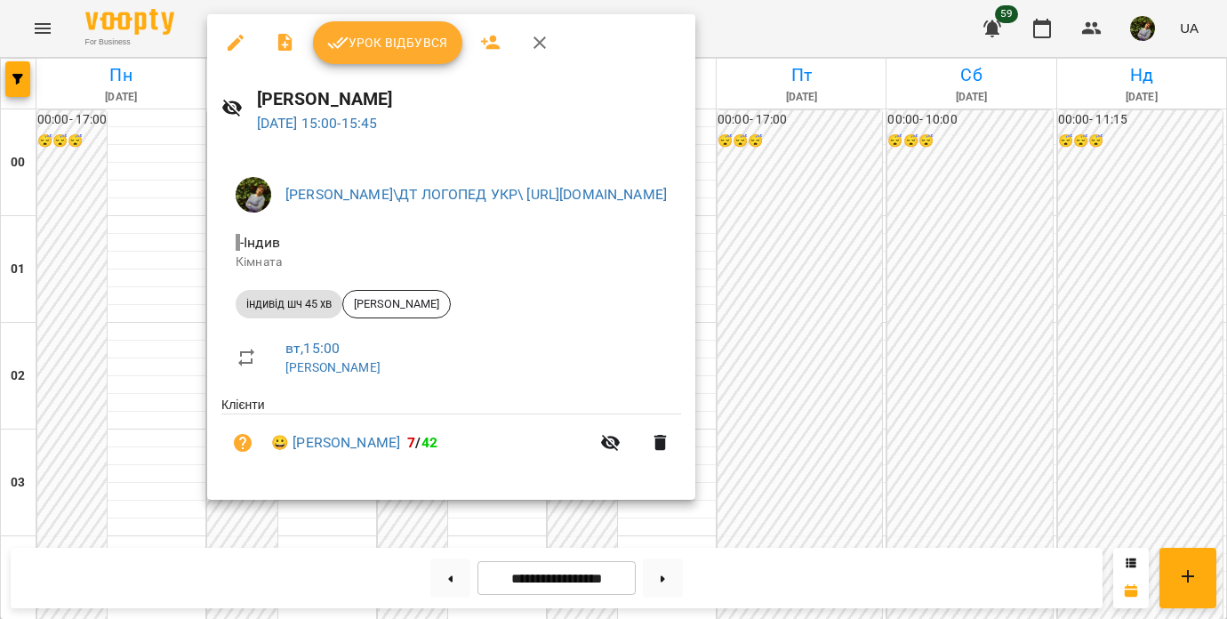
click at [127, 444] on div at bounding box center [613, 309] width 1227 height 619
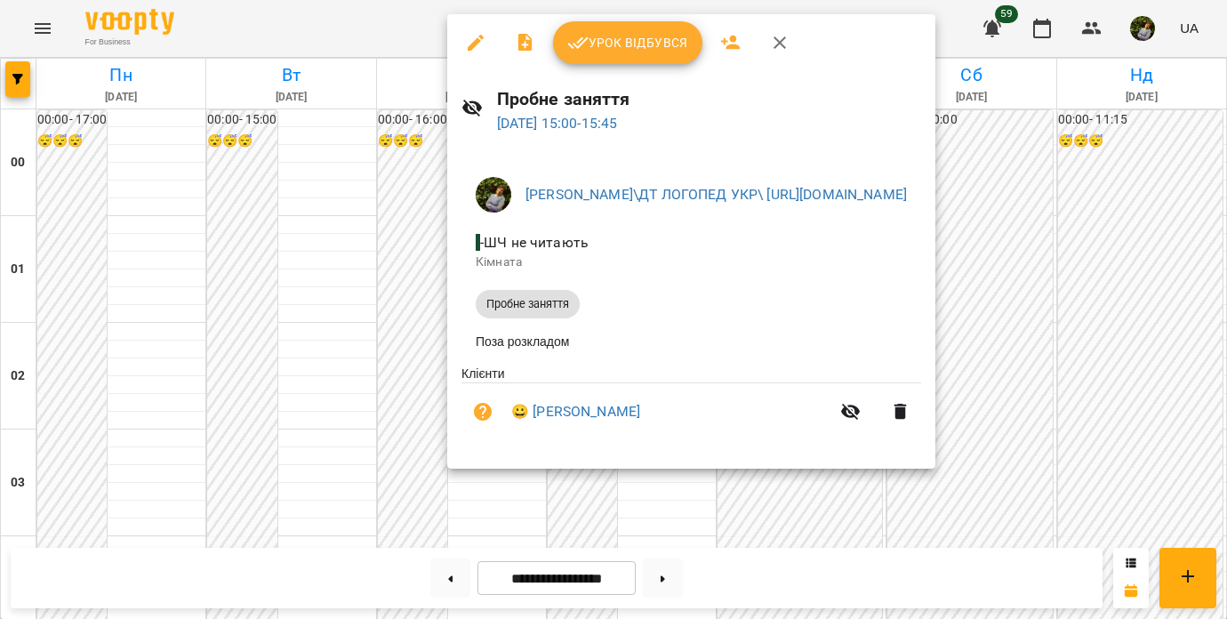
click at [152, 455] on div at bounding box center [613, 309] width 1227 height 619
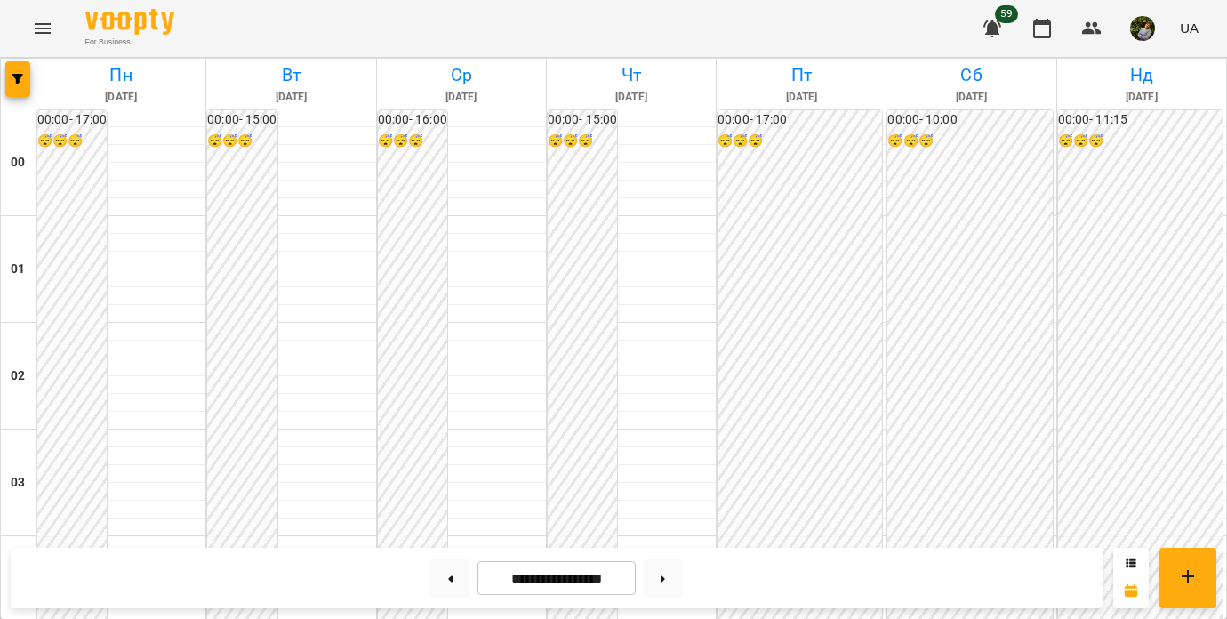
scroll to position [1790, 0]
